Goal: Find specific page/section: Find specific page/section

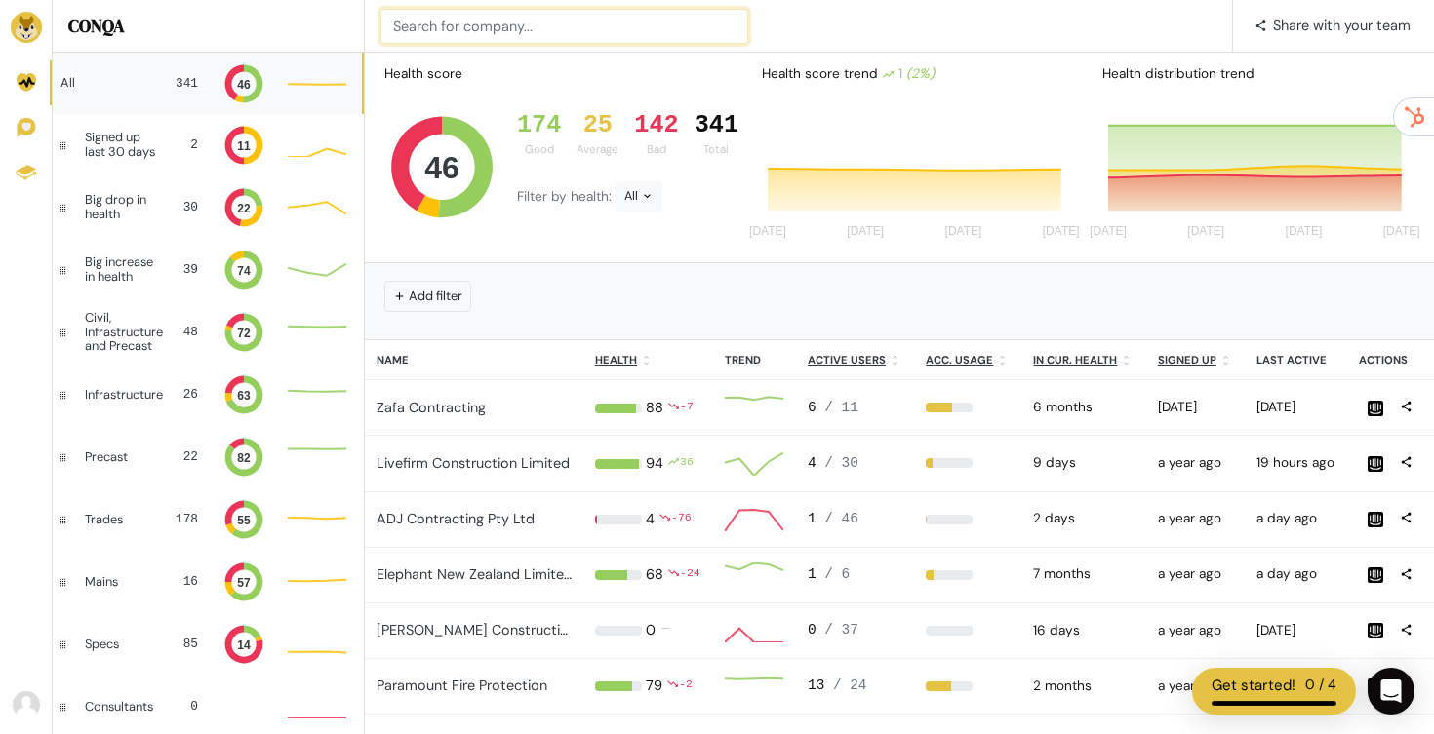
click at [500, 33] on input at bounding box center [564, 26] width 368 height 35
type input "teamm"
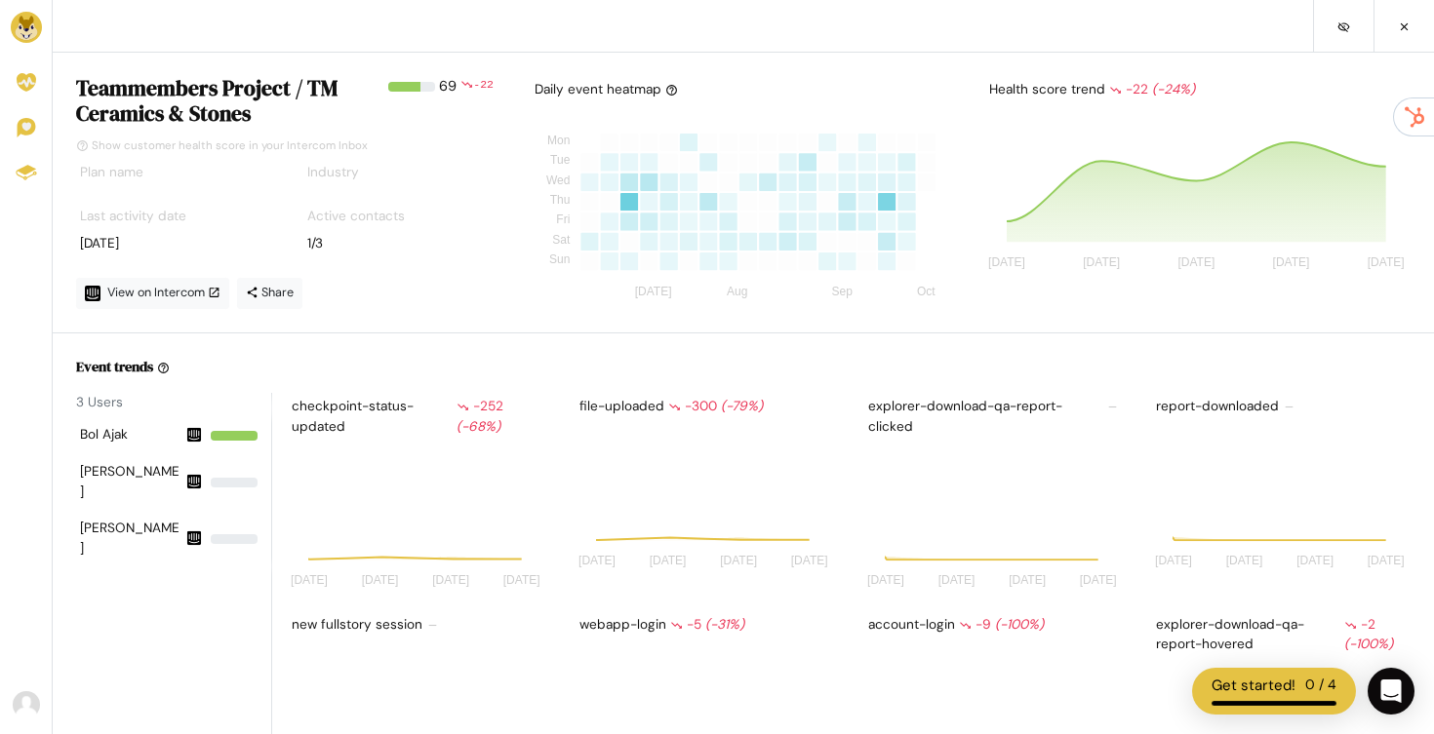
scroll to position [171, 258]
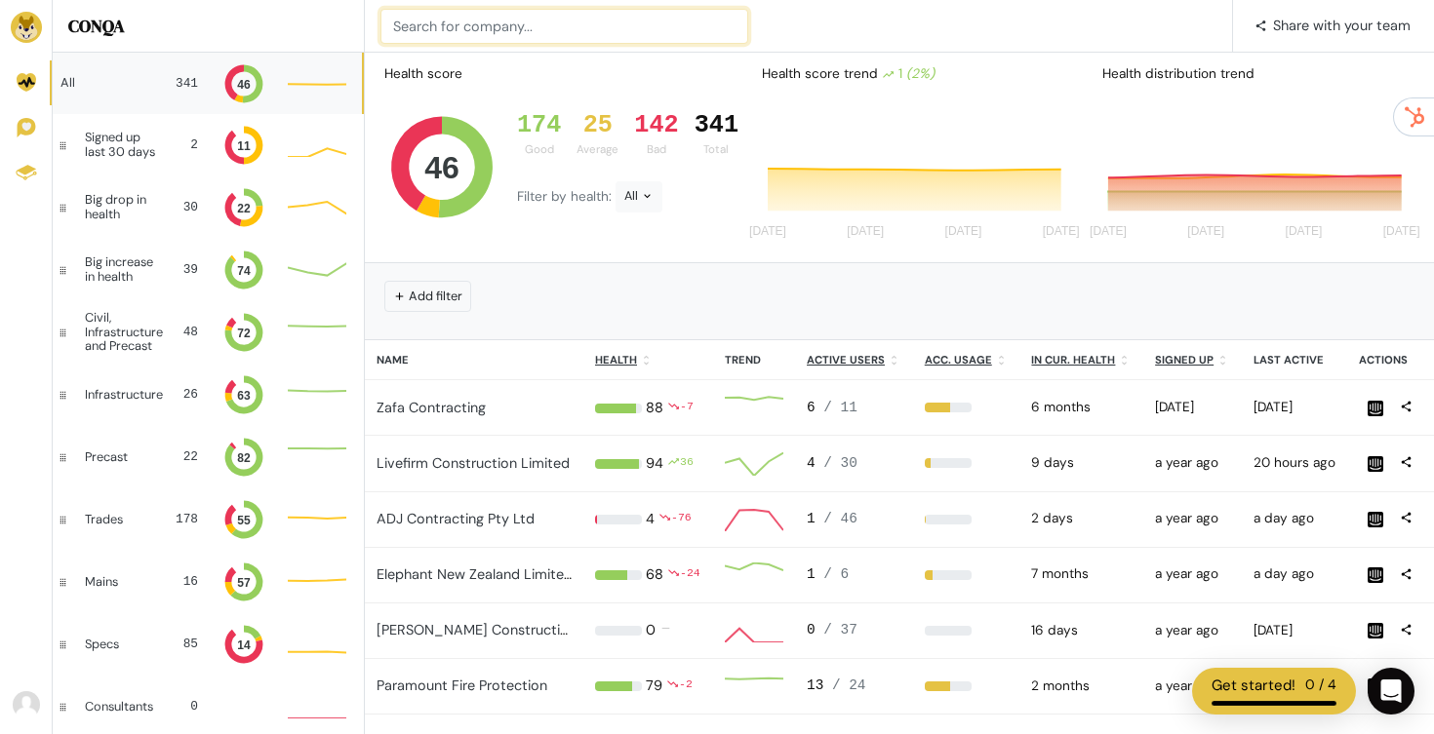
click at [494, 30] on input at bounding box center [564, 26] width 368 height 35
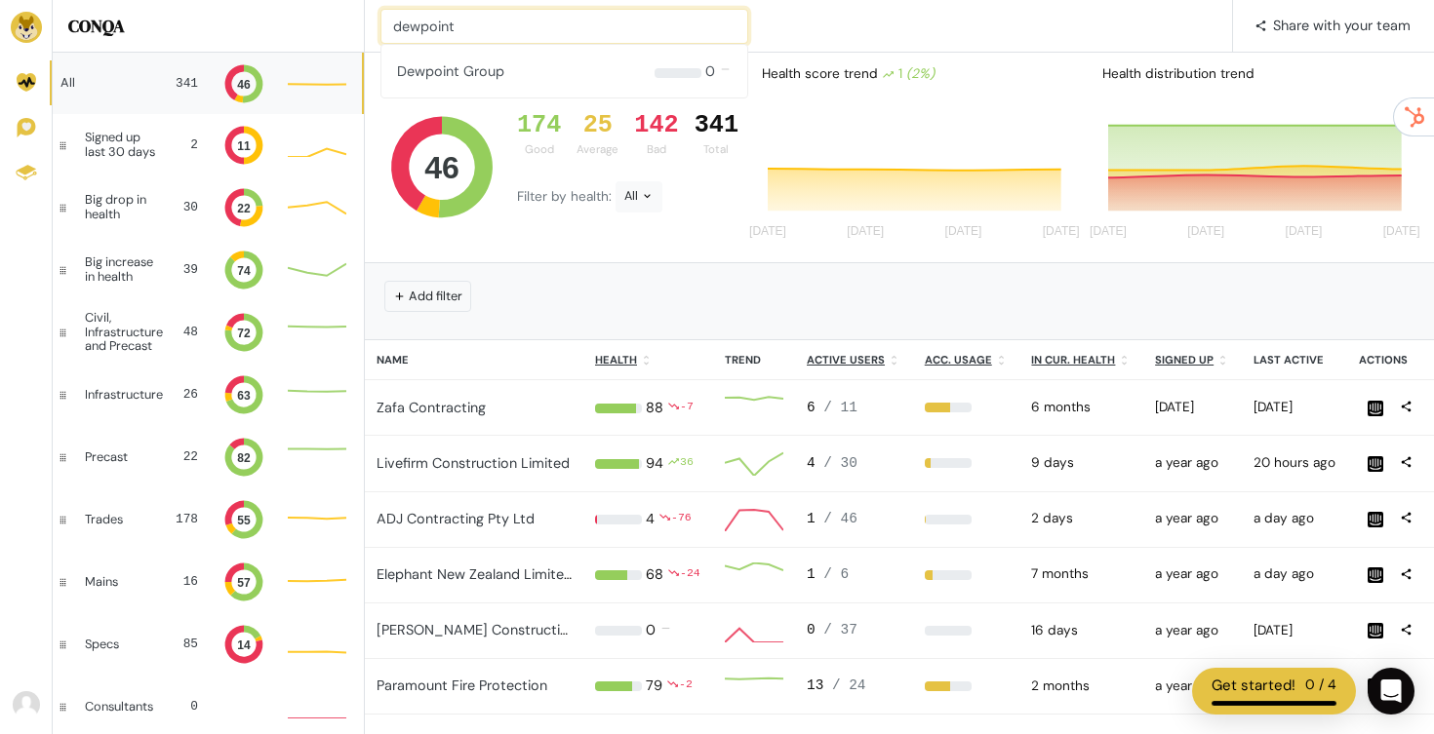
type input "dewpoint"
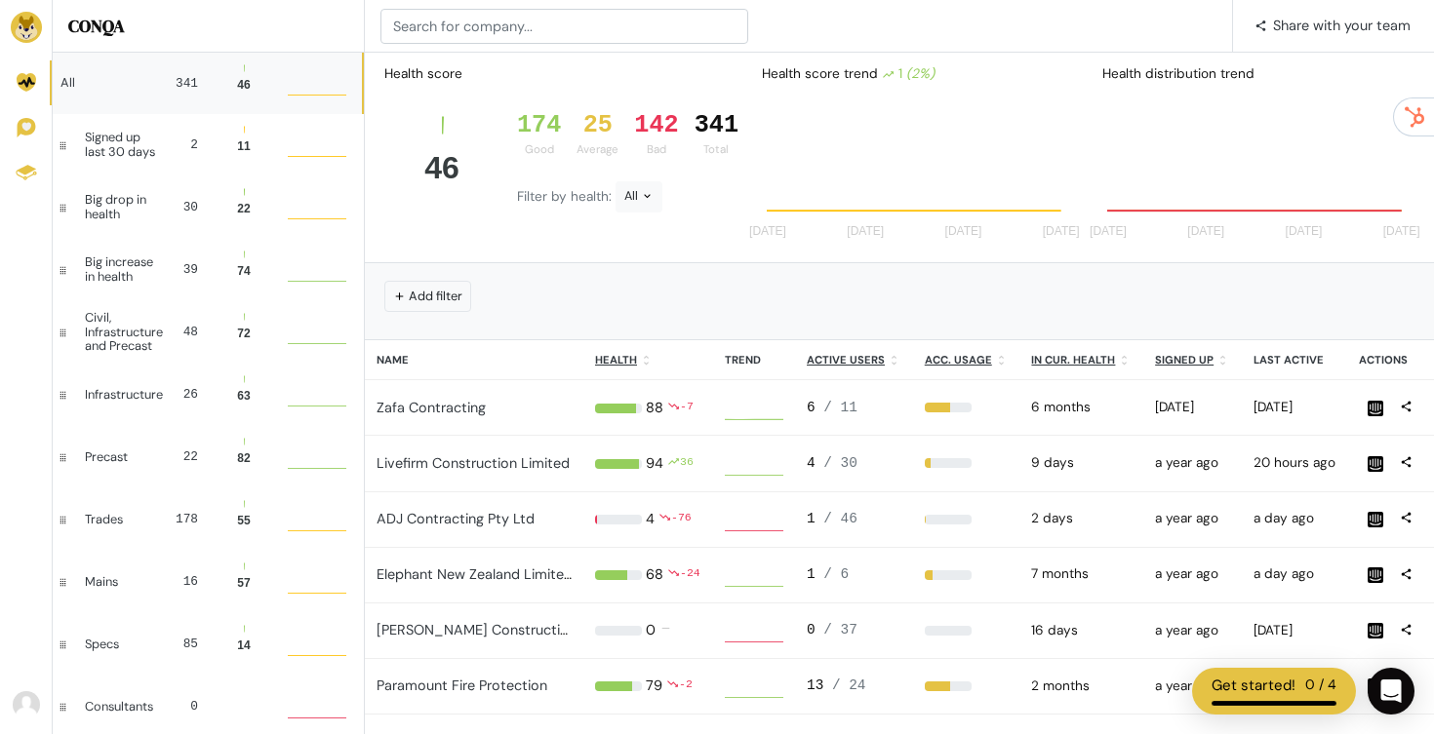
scroll to position [53, 59]
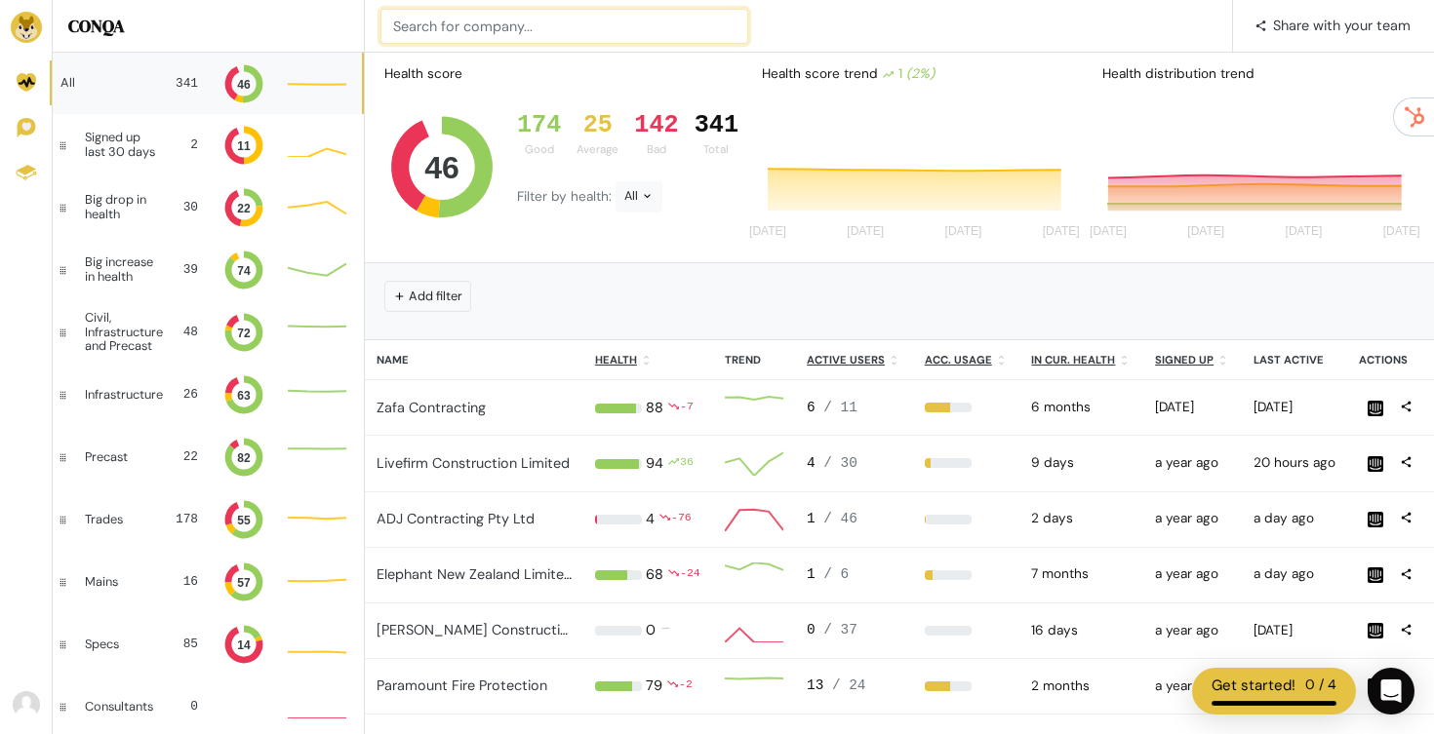
click at [563, 31] on input at bounding box center [564, 26] width 368 height 35
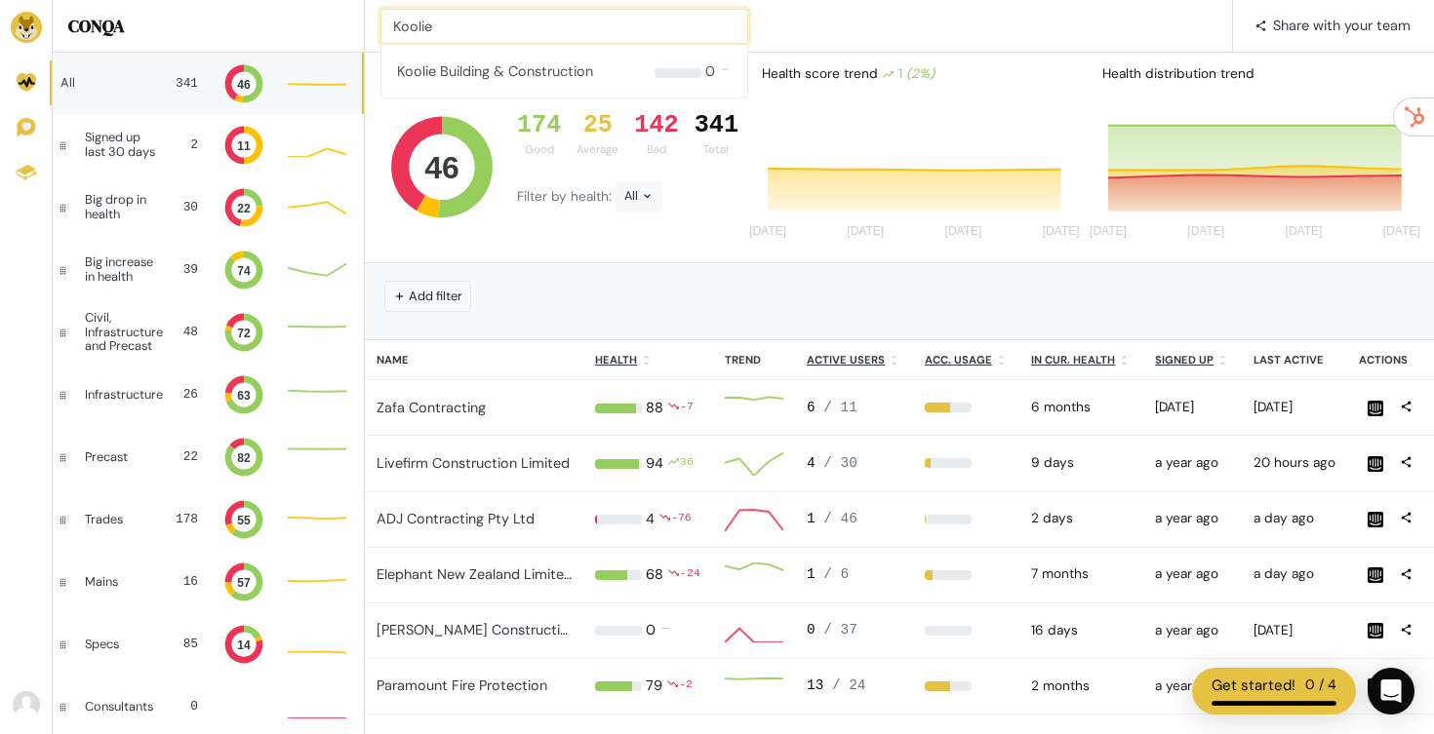
type input "Koolie"
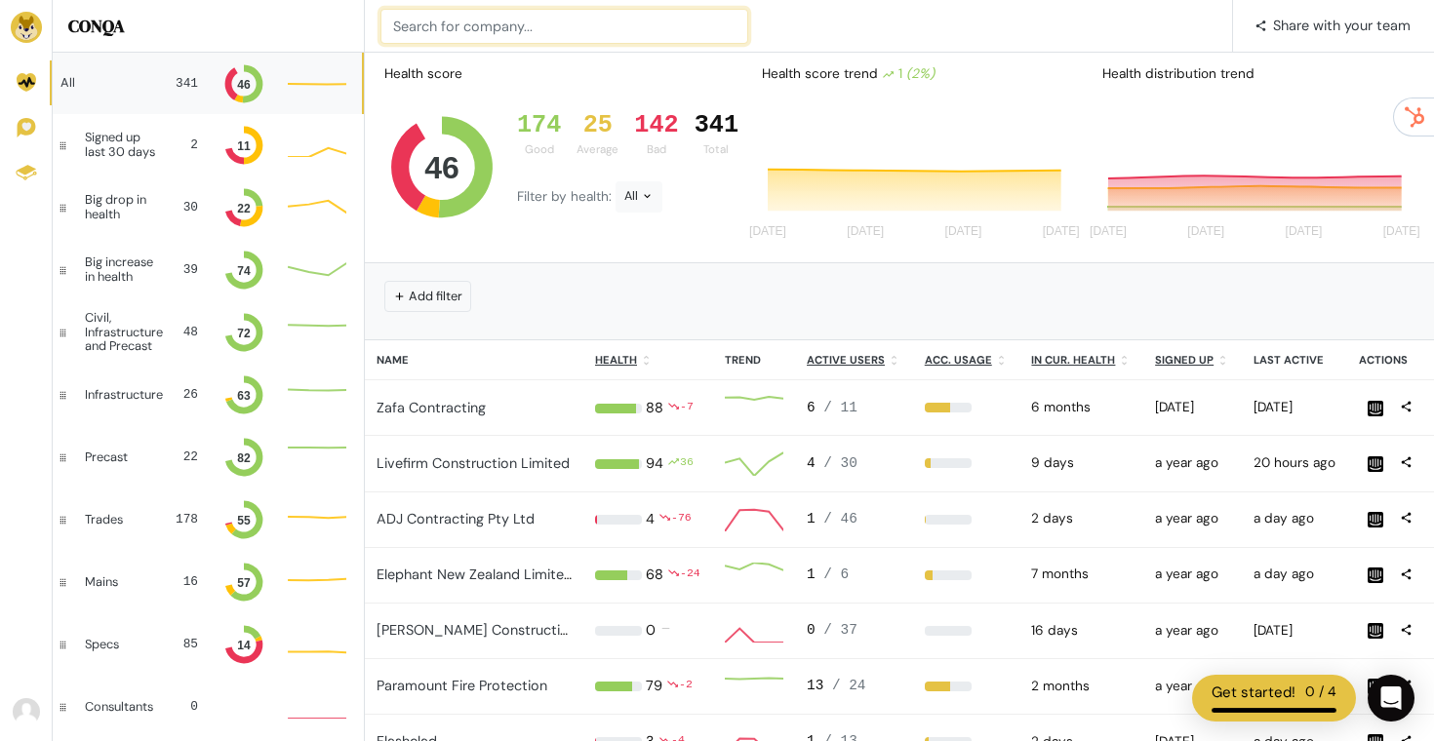
click at [442, 27] on input at bounding box center [564, 26] width 368 height 35
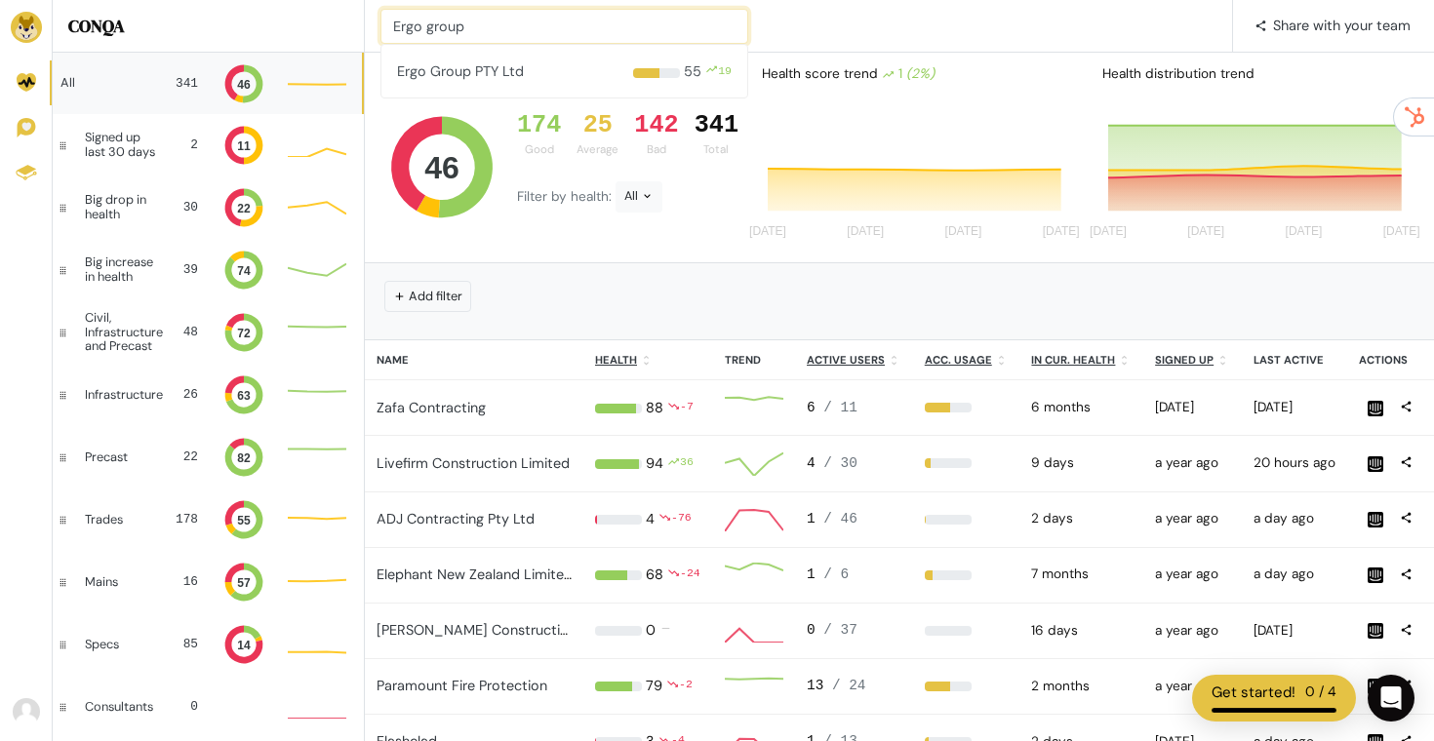
type input "Ergo group"
